Goal: Find specific page/section: Find specific page/section

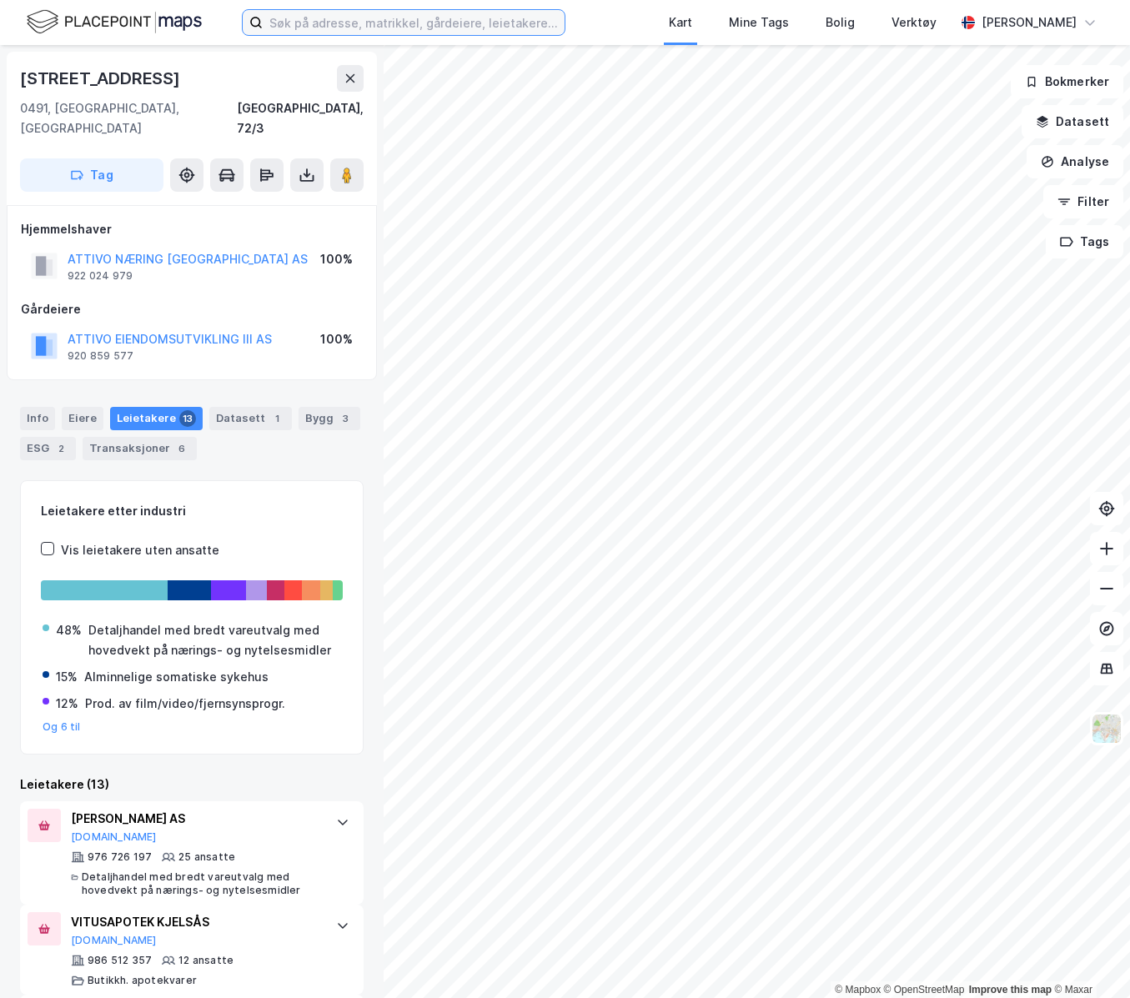
click at [343, 28] on input at bounding box center [414, 22] width 302 height 25
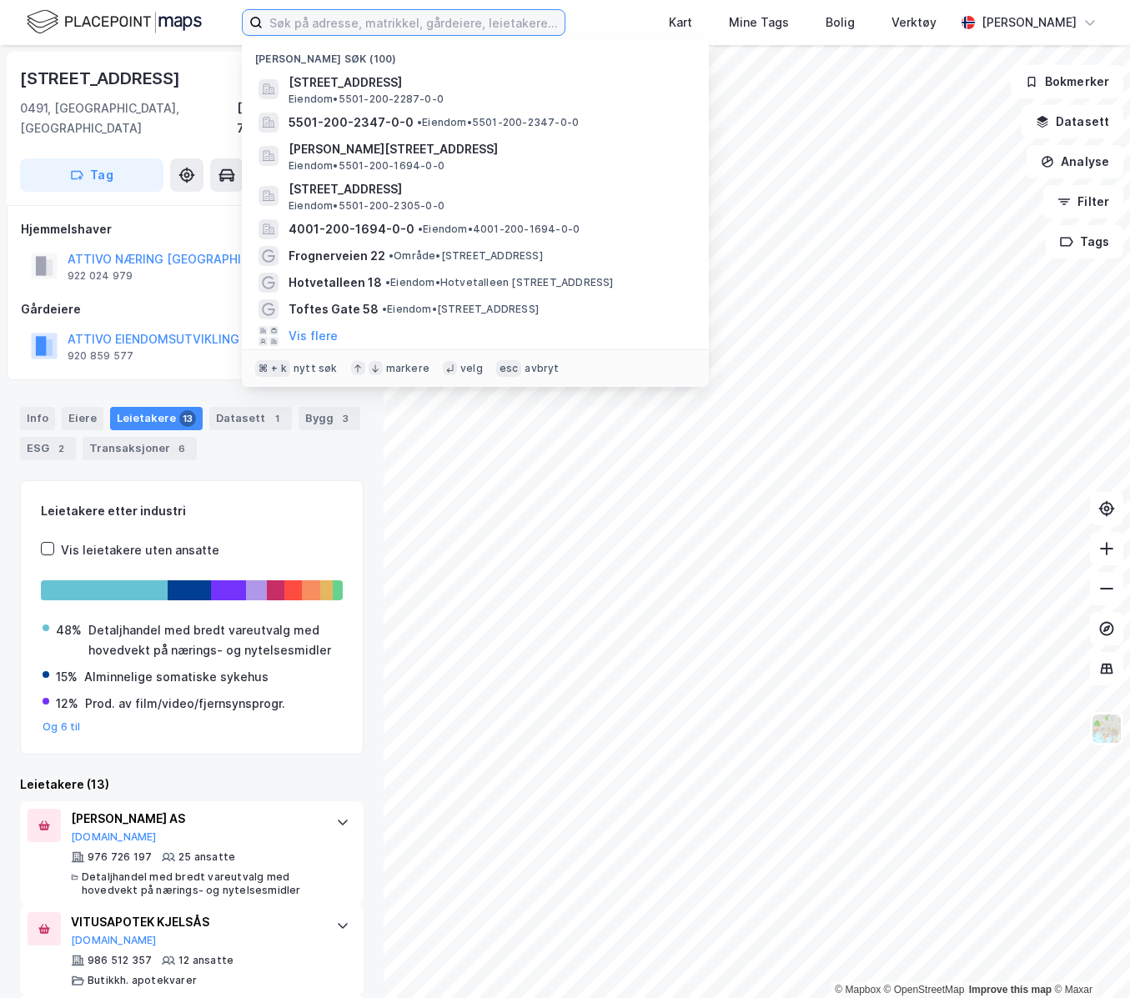
click at [295, 24] on input at bounding box center [414, 22] width 302 height 25
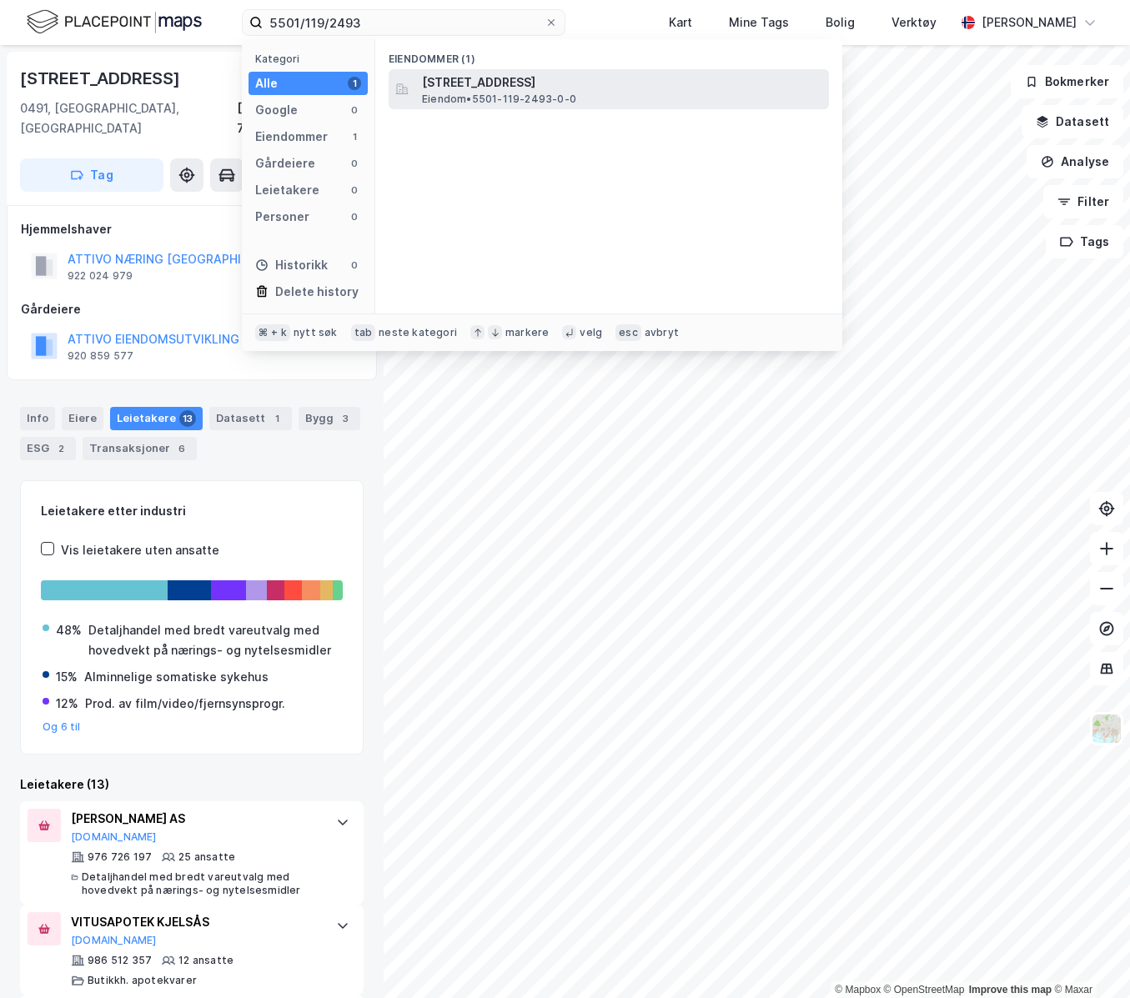
click at [541, 93] on span "Eiendom • 5501-119-2493-0-0" at bounding box center [499, 99] width 154 height 13
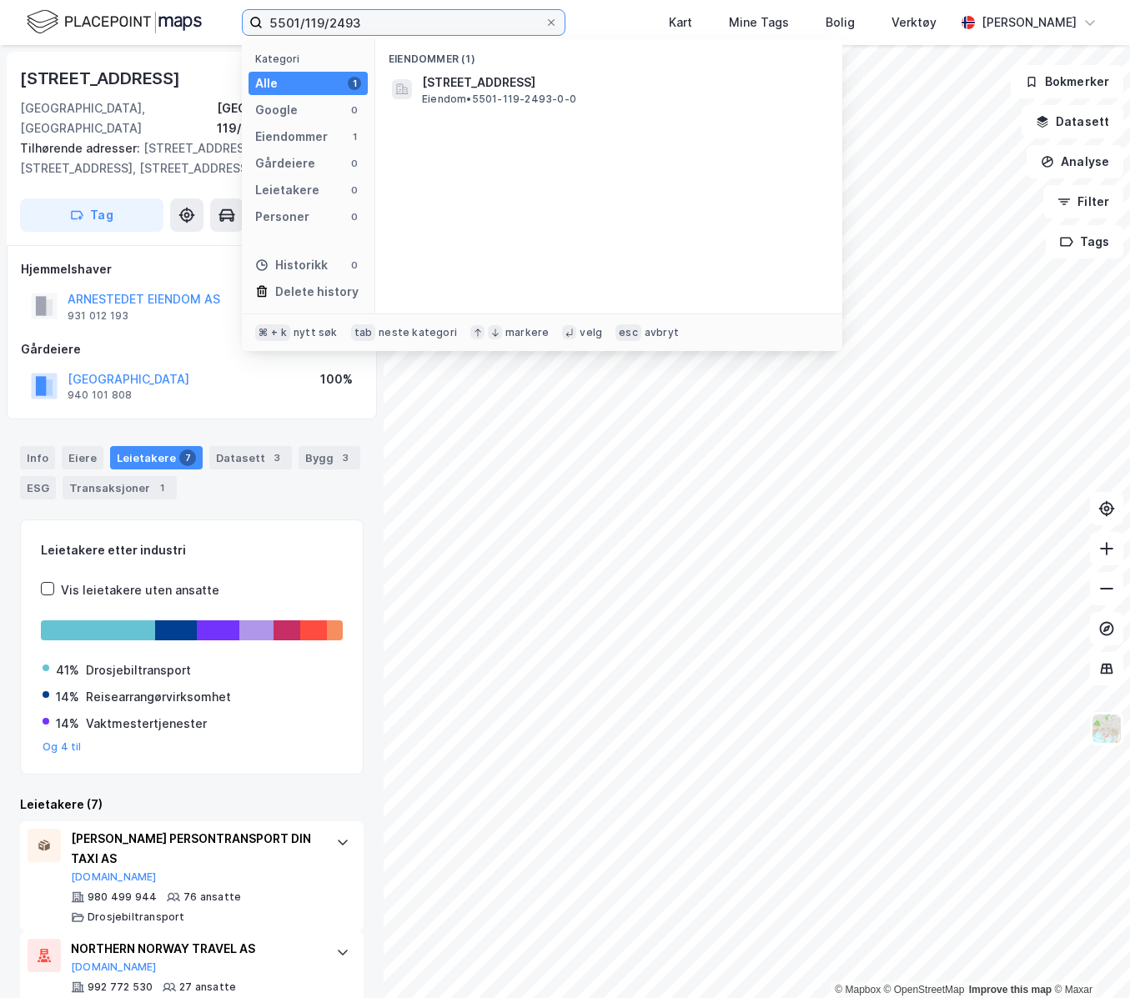
drag, startPoint x: 378, startPoint y: 29, endPoint x: 304, endPoint y: 29, distance: 73.4
click at [304, 29] on input "5501/119/2493" at bounding box center [404, 22] width 282 height 25
type input "5501/123/21"
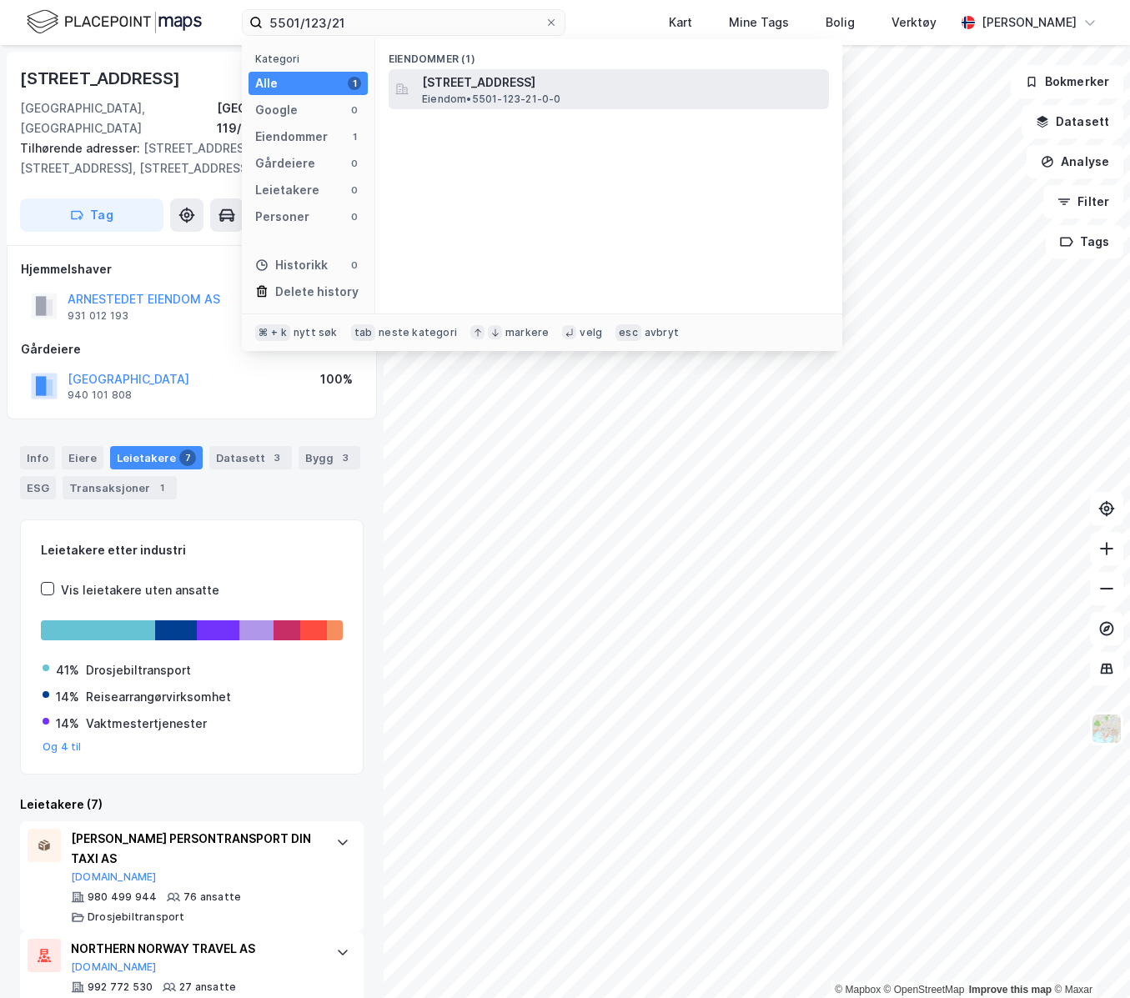
click at [533, 99] on span "Eiendom • 5501-123-21-0-0" at bounding box center [491, 99] width 139 height 13
